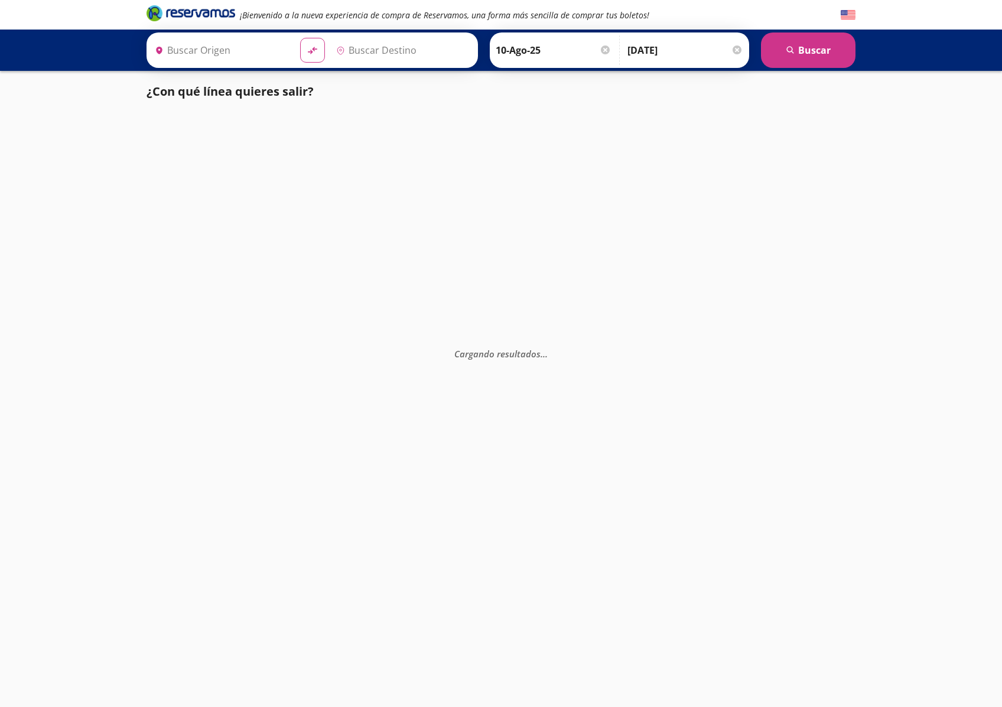
type input "[GEOGRAPHIC_DATA], [GEOGRAPHIC_DATA]"
type input "Zihuatanejo, [GEOGRAPHIC_DATA]"
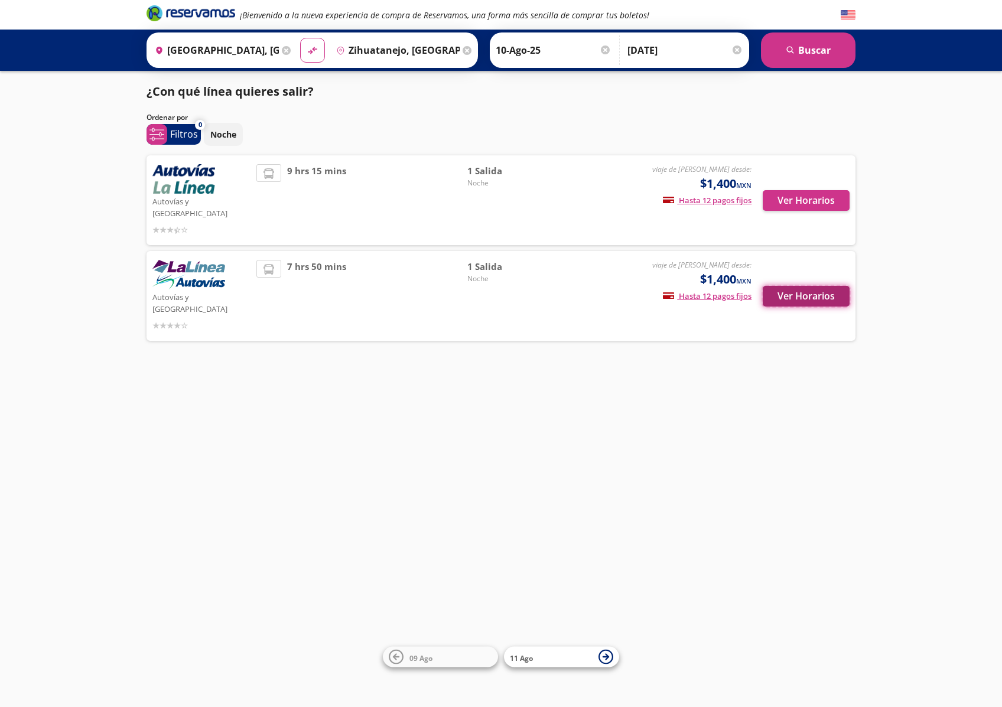
click at [818, 286] on button "Ver Horarios" at bounding box center [806, 296] width 87 height 21
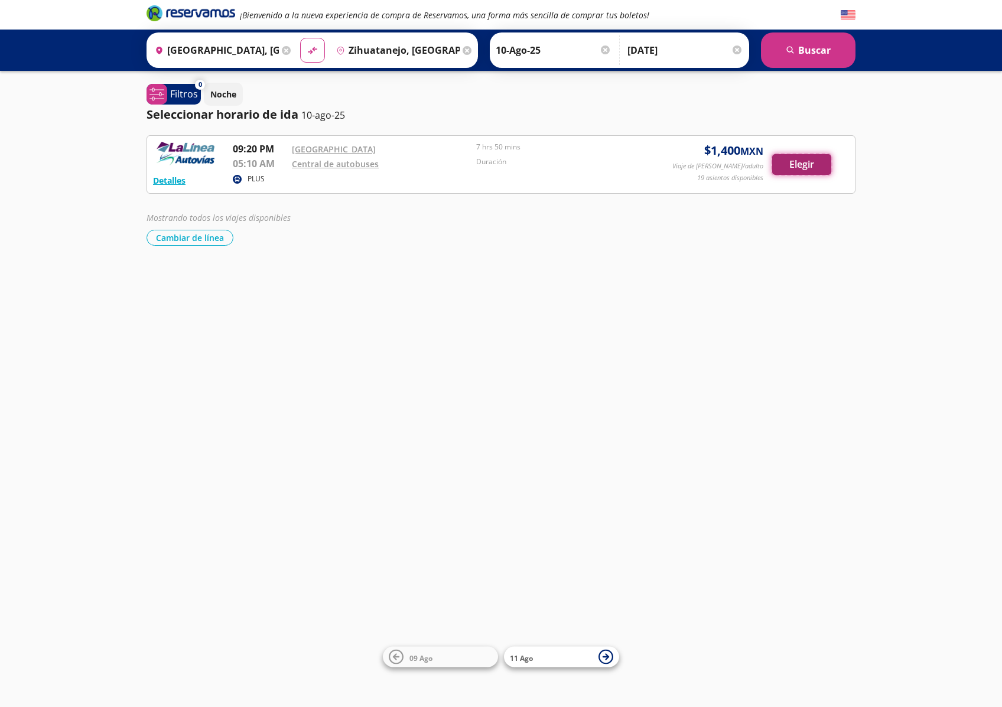
click at [813, 161] on button "Elegir" at bounding box center [801, 164] width 59 height 21
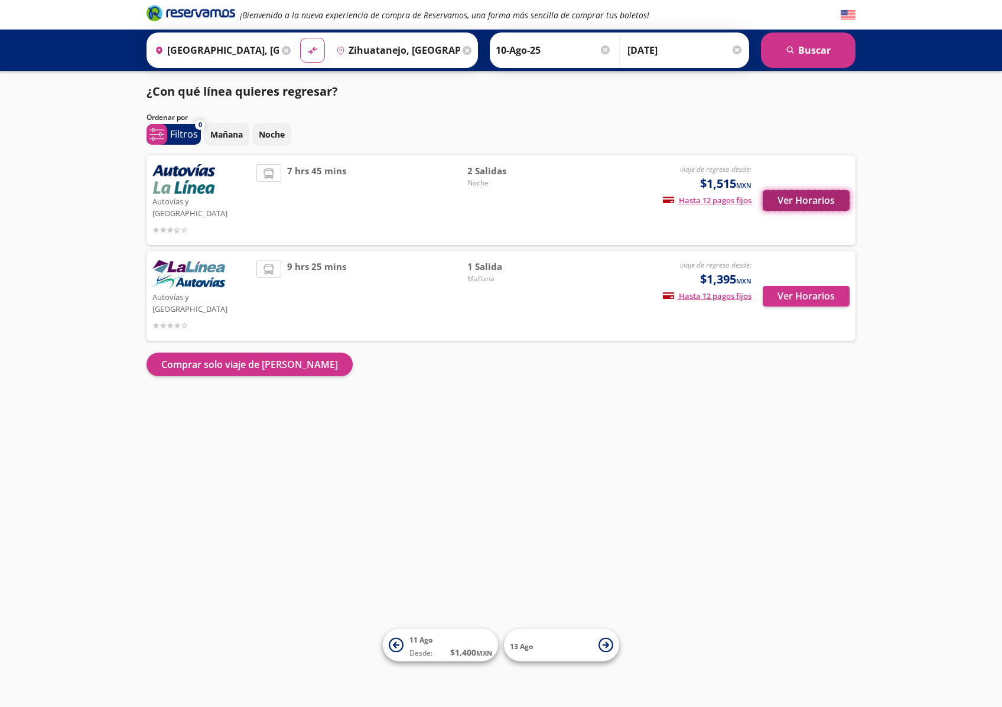
click at [799, 197] on button "Ver Horarios" at bounding box center [806, 200] width 87 height 21
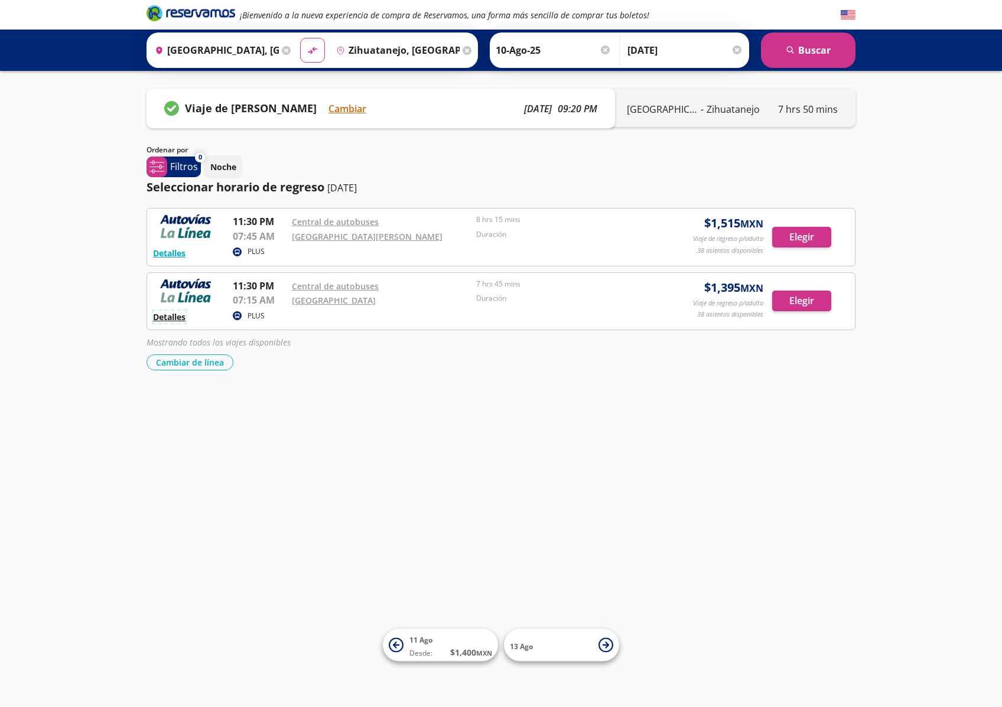
click at [156, 315] on button "Detalles" at bounding box center [169, 317] width 32 height 12
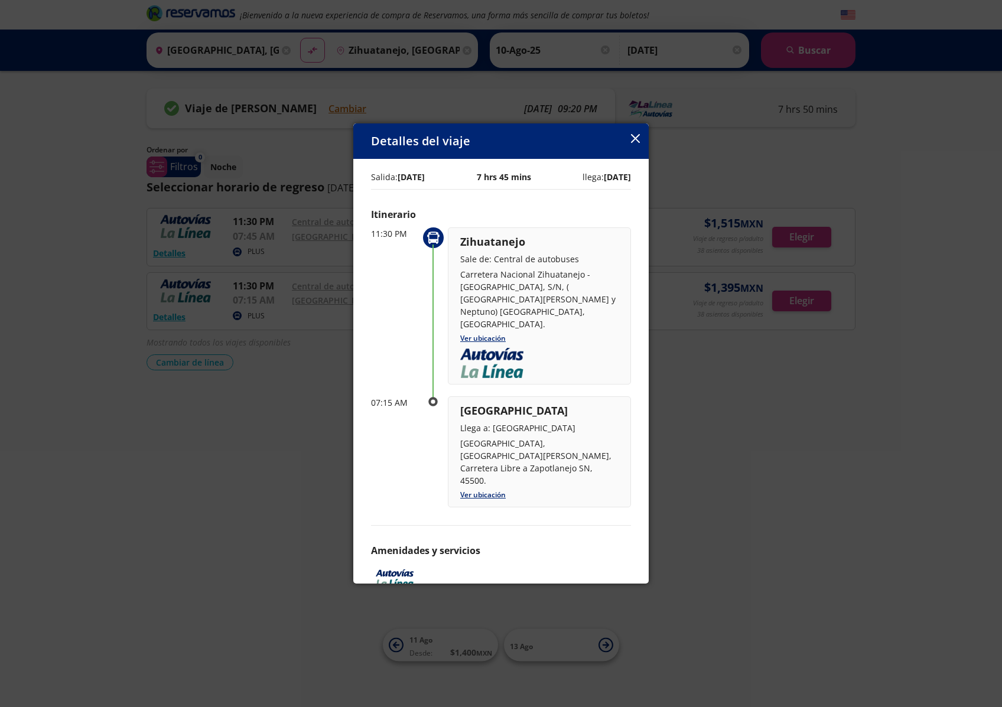
click at [635, 138] on icon "button" at bounding box center [635, 138] width 9 height 9
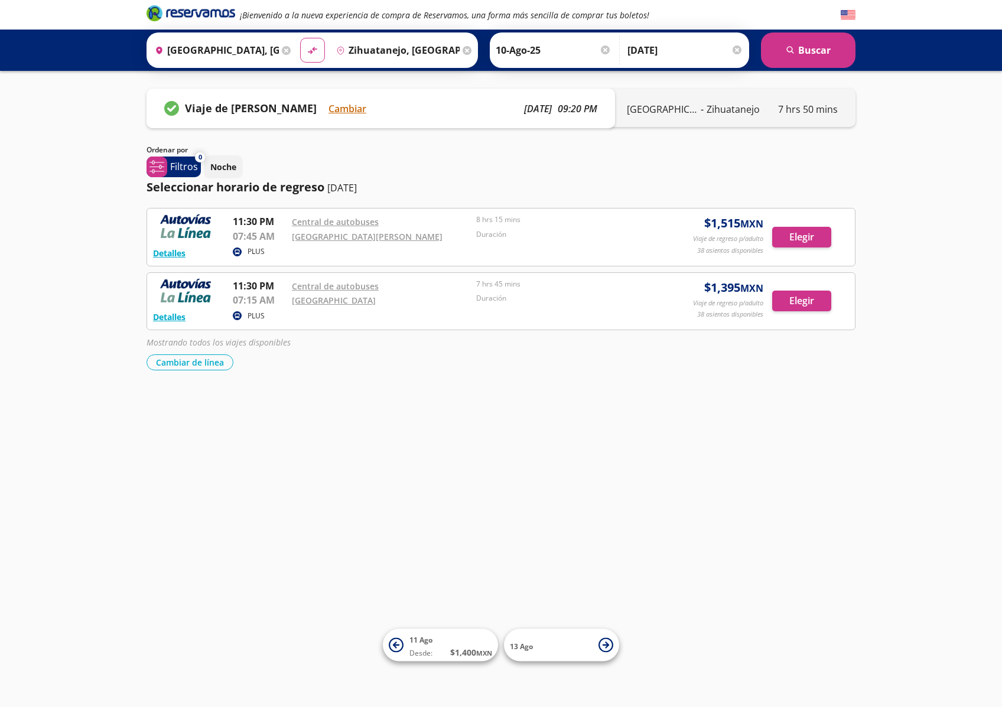
click at [631, 245] on div "Detalles PLUS 11:30 PM Central de autobuses 07:45 AM [GEOGRAPHIC_DATA][PERSON_N…" at bounding box center [501, 236] width 696 height 45
click at [167, 318] on button "Detalles" at bounding box center [169, 317] width 32 height 12
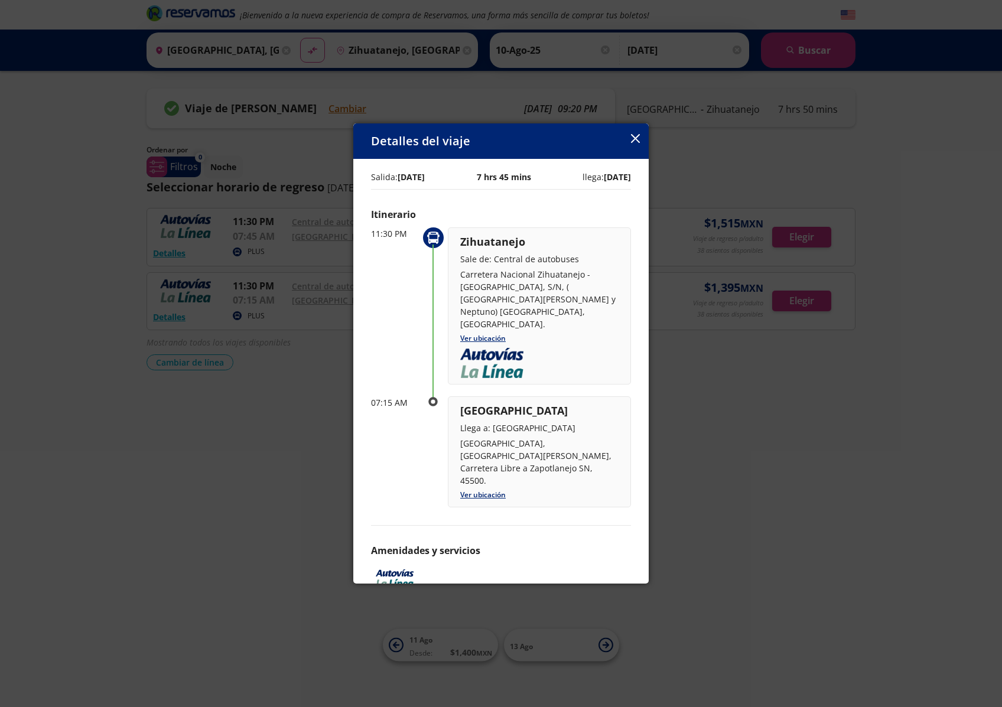
click at [635, 135] on icon "button" at bounding box center [635, 138] width 9 height 9
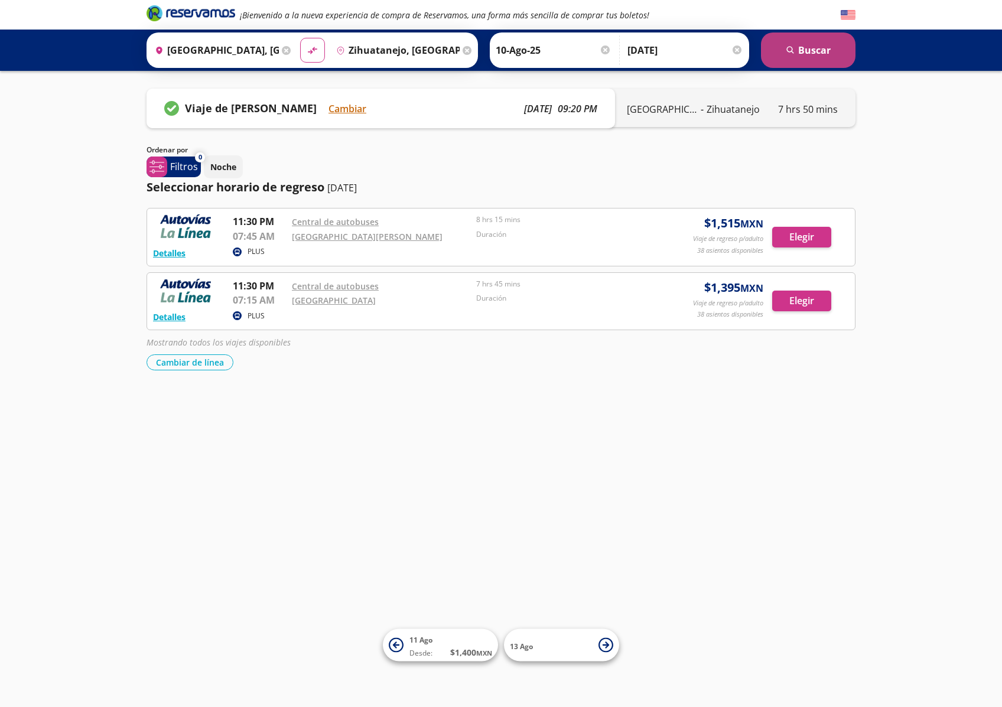
click at [825, 48] on button "search [GEOGRAPHIC_DATA]" at bounding box center [808, 49] width 95 height 35
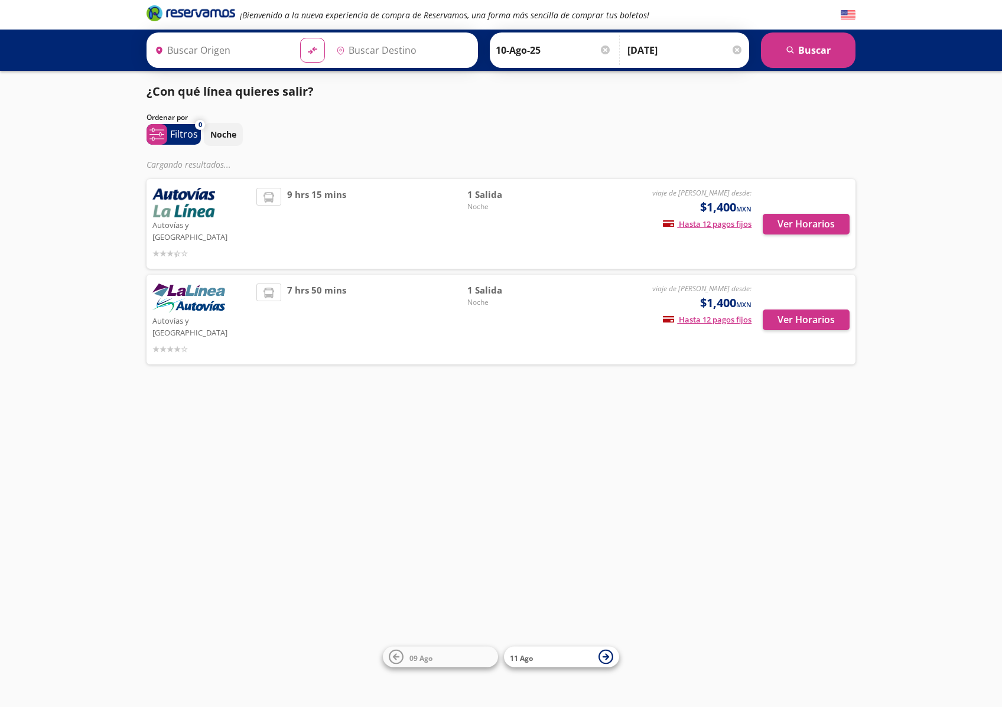
type input "[GEOGRAPHIC_DATA], [GEOGRAPHIC_DATA]"
type input "Zihuatanejo, [GEOGRAPHIC_DATA]"
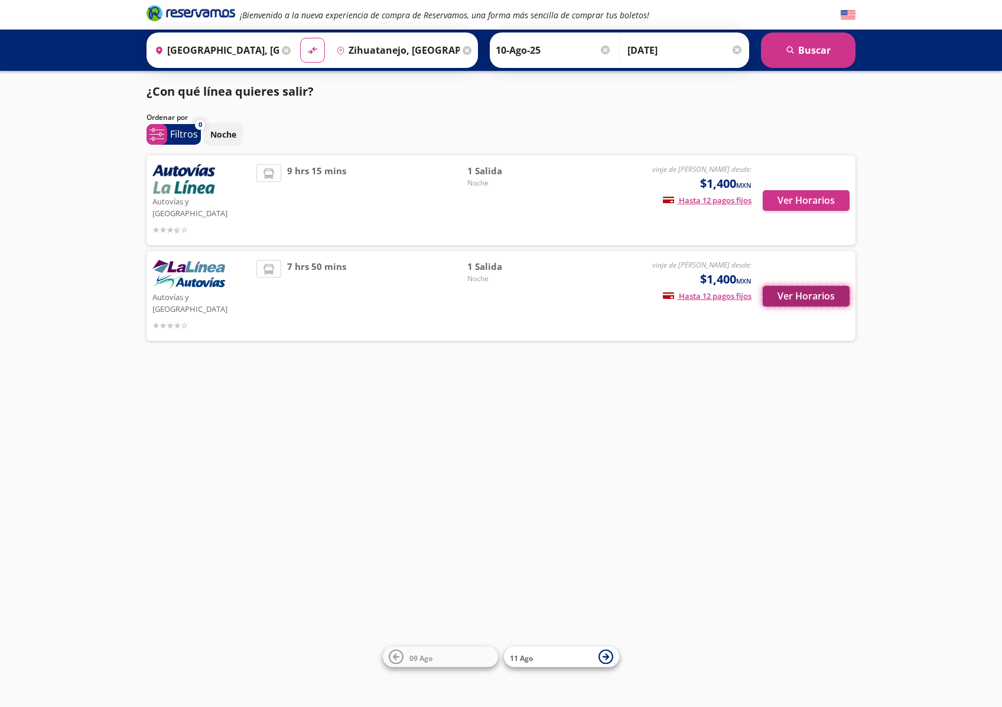
click at [823, 286] on button "Ver Horarios" at bounding box center [806, 296] width 87 height 21
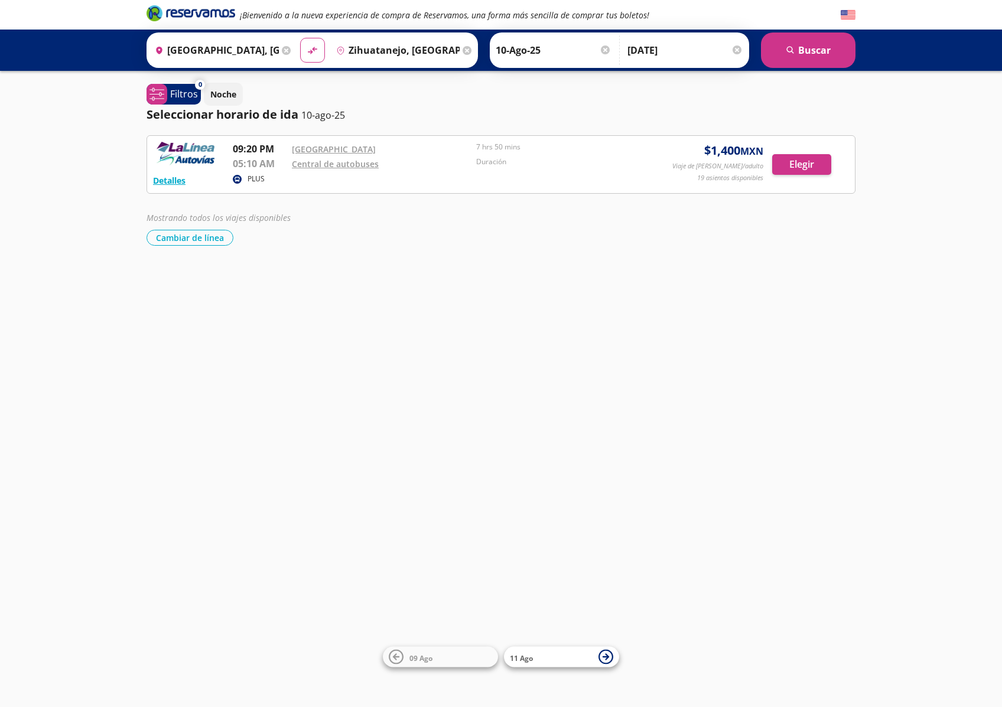
click at [563, 173] on div "PLUS" at bounding box center [443, 180] width 421 height 14
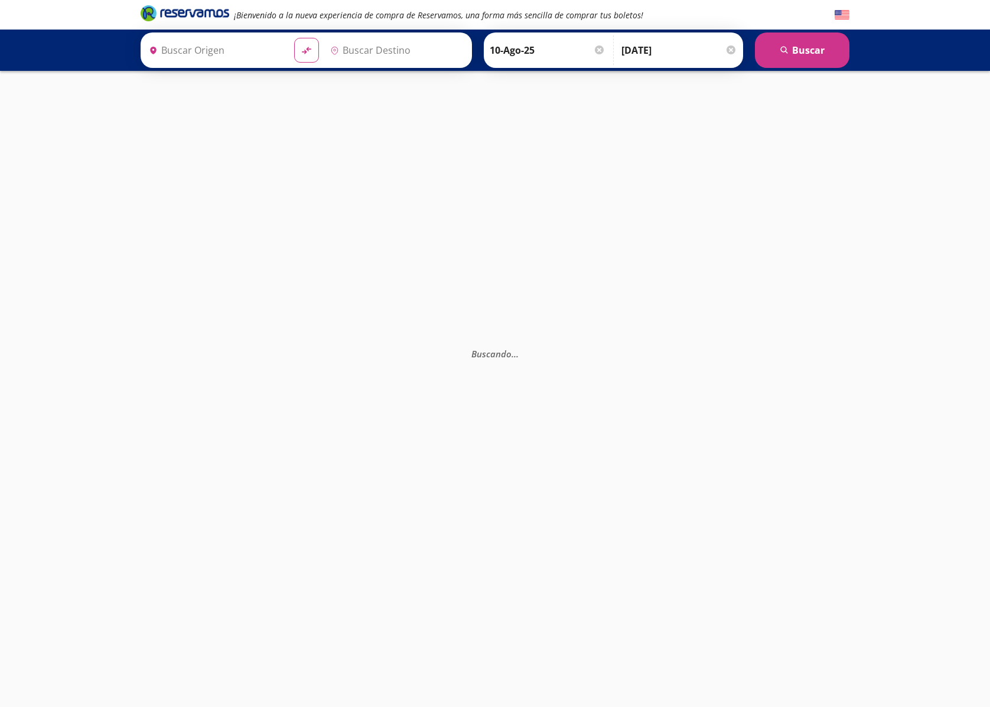
type input "[GEOGRAPHIC_DATA], [GEOGRAPHIC_DATA]"
type input "Zihuatanejo, [GEOGRAPHIC_DATA]"
